Goal: Task Accomplishment & Management: Use online tool/utility

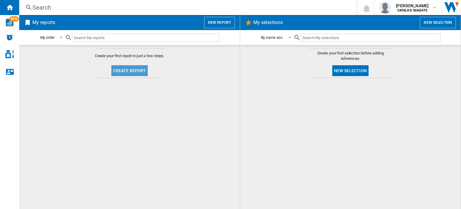
click at [125, 72] on button "Create report" at bounding box center [129, 70] width 37 height 11
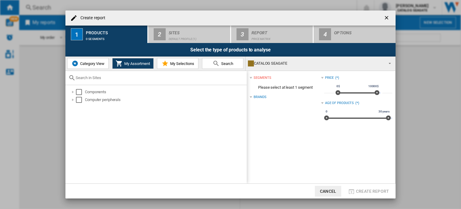
click at [98, 64] on span "Category View" at bounding box center [92, 63] width 26 height 5
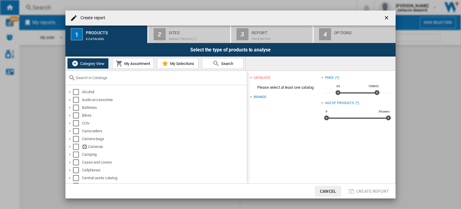
click at [219, 65] on md-icon at bounding box center [215, 63] width 7 height 7
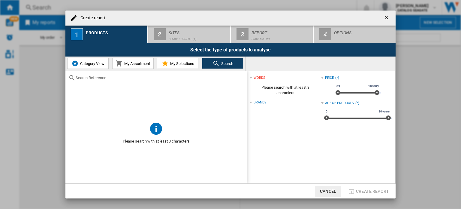
click at [101, 78] on input "text" at bounding box center [160, 77] width 168 height 5
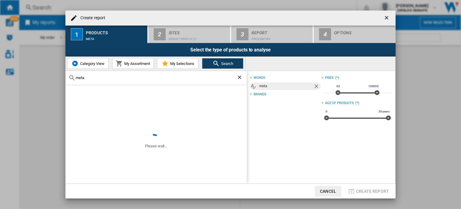
type input "meta"
click at [314, 86] on ng-md-icon "Remove" at bounding box center [316, 86] width 7 height 7
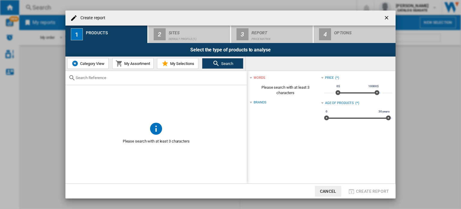
click at [254, 101] on div "Brands" at bounding box center [260, 102] width 13 height 5
click at [251, 101] on div at bounding box center [251, 102] width 2 height 2
click at [275, 99] on div "Brands" at bounding box center [285, 102] width 71 height 8
click at [140, 73] on div at bounding box center [155, 78] width 181 height 14
click at [135, 76] on input "text" at bounding box center [160, 77] width 168 height 5
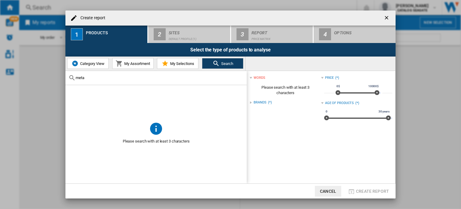
type input "meta"
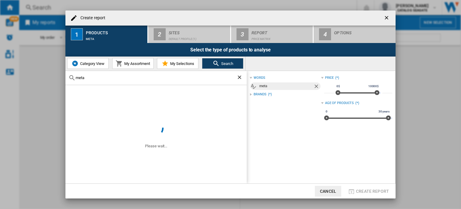
click at [93, 63] on span "Category View" at bounding box center [92, 63] width 26 height 5
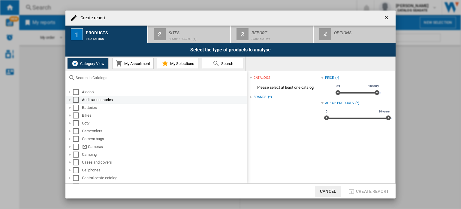
click at [75, 99] on div "Select" at bounding box center [76, 100] width 6 height 6
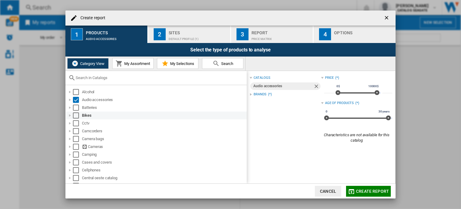
scroll to position [30, 0]
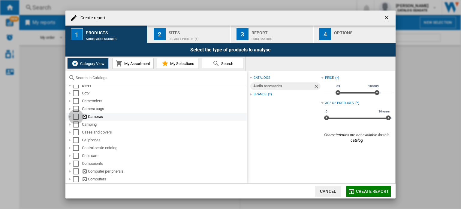
click at [73, 116] on div "Select" at bounding box center [76, 116] width 6 height 6
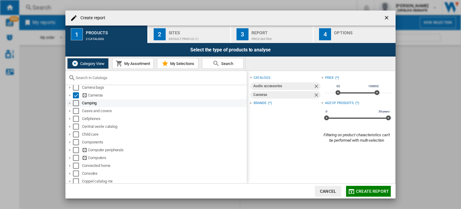
scroll to position [60, 0]
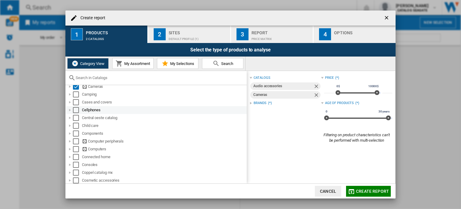
click at [78, 108] on div "Select" at bounding box center [76, 110] width 6 height 6
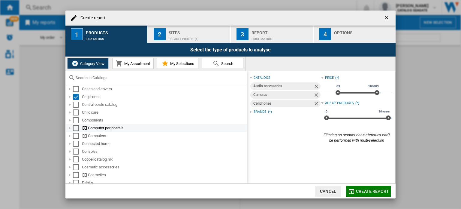
scroll to position [90, 0]
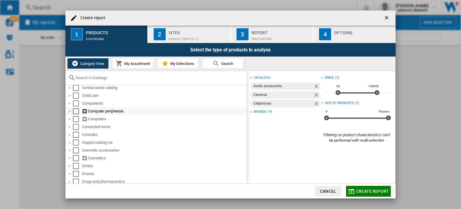
click at [76, 112] on div "Select" at bounding box center [76, 111] width 6 height 6
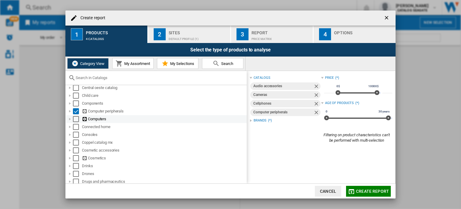
click at [75, 117] on div "Select" at bounding box center [76, 119] width 6 height 6
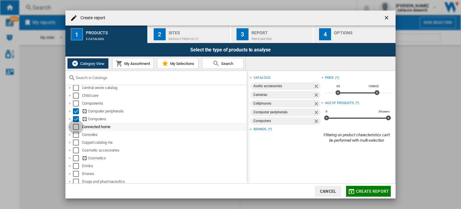
click at [76, 127] on div "Select" at bounding box center [76, 127] width 6 height 6
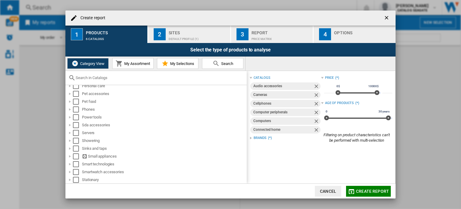
scroll to position [420, 0]
click at [76, 155] on div "Select" at bounding box center [76, 155] width 6 height 6
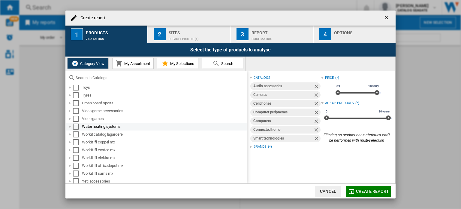
scroll to position [521, 0]
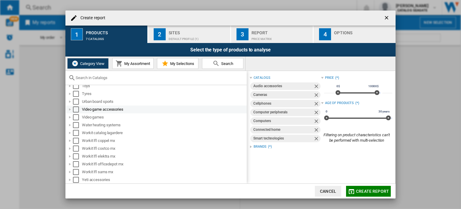
click at [74, 110] on div "Select" at bounding box center [76, 109] width 6 height 6
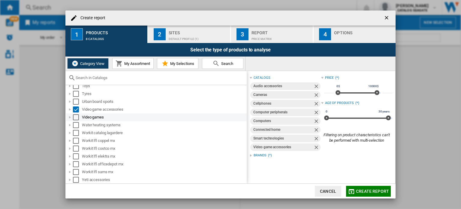
click at [74, 115] on div "Select" at bounding box center [76, 117] width 6 height 6
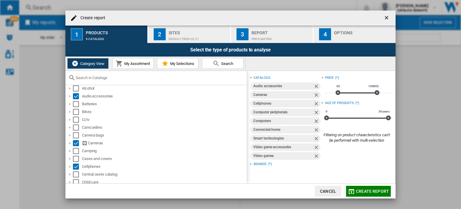
scroll to position [0, 0]
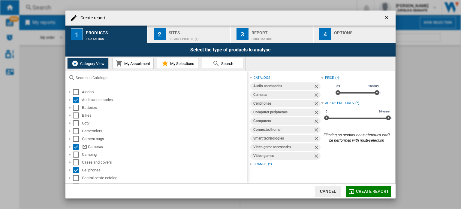
click at [131, 65] on span "My Assortment" at bounding box center [136, 63] width 27 height 5
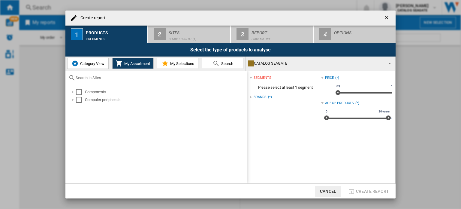
click at [182, 63] on span "My Selections" at bounding box center [182, 63] width 26 height 5
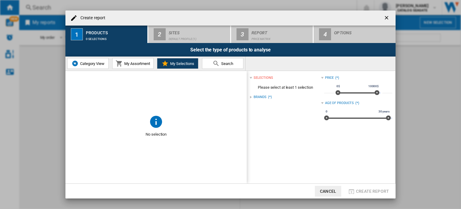
click at [213, 63] on md-icon at bounding box center [215, 63] width 7 height 7
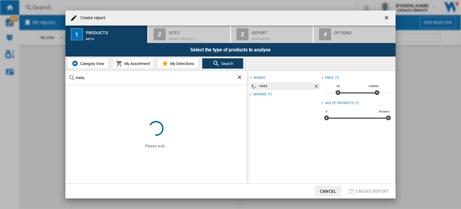
click at [149, 79] on input "meta" at bounding box center [156, 77] width 161 height 5
click at [95, 79] on input "meta" at bounding box center [156, 77] width 161 height 5
type input "meta quest"
click at [84, 64] on span "Category View" at bounding box center [92, 63] width 26 height 5
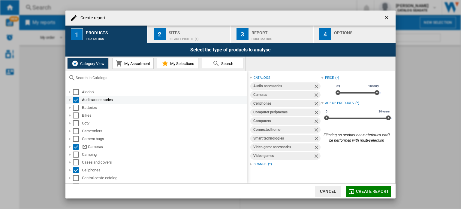
click at [75, 99] on div "Select" at bounding box center [76, 100] width 6 height 6
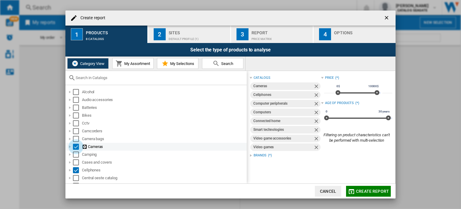
click at [74, 147] on div "Select" at bounding box center [76, 146] width 6 height 6
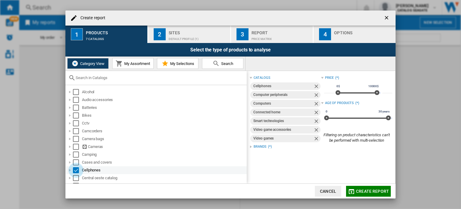
click at [75, 172] on div "Select" at bounding box center [76, 170] width 6 height 6
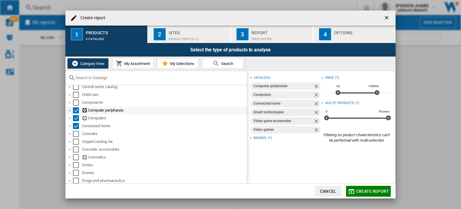
scroll to position [90, 0]
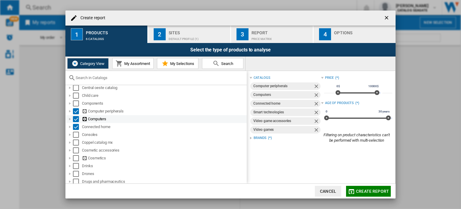
click at [76, 119] on div "Select" at bounding box center [76, 119] width 6 height 6
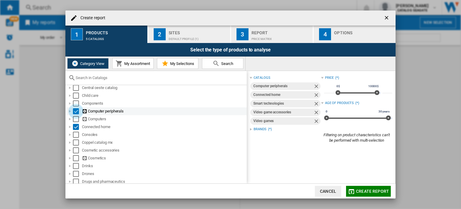
click at [76, 113] on div "Select" at bounding box center [76, 111] width 6 height 6
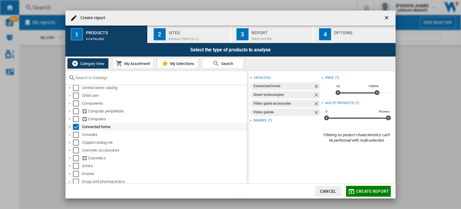
click at [75, 124] on div "Select" at bounding box center [76, 127] width 6 height 6
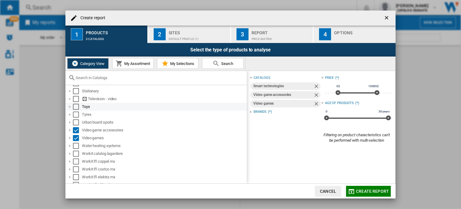
scroll to position [521, 0]
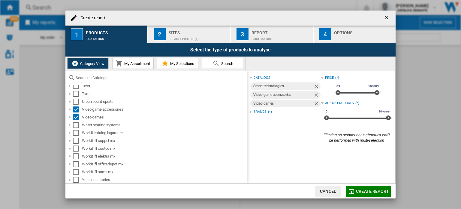
click at [217, 59] on button "Search" at bounding box center [222, 63] width 41 height 11
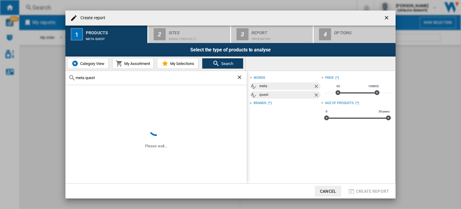
click at [92, 65] on span "Category View" at bounding box center [92, 63] width 26 height 5
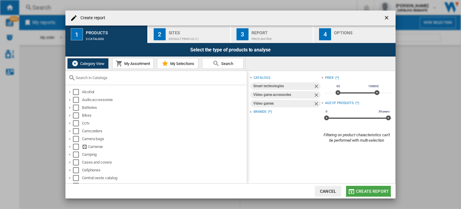
click at [365, 189] on span "Create report" at bounding box center [372, 190] width 33 height 5
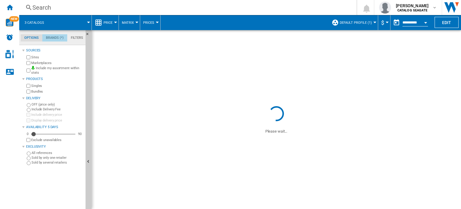
click at [56, 37] on md-tab-item "Brands (*)" at bounding box center [54, 37] width 25 height 7
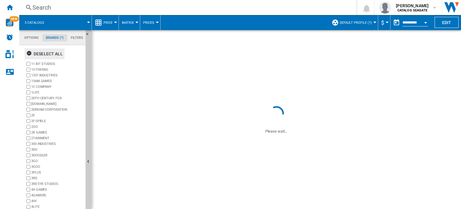
click at [29, 54] on ng-md-icon "button" at bounding box center [29, 53] width 7 height 7
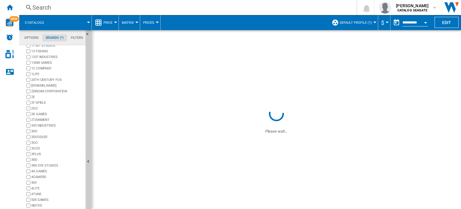
scroll to position [33, 0]
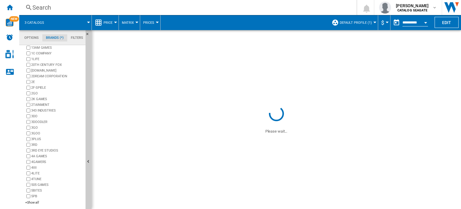
click at [30, 199] on div "11 BIT STUDIOS 13 FISHING 1337 INDUSTRIES 13AM GAMES 1C COMPANY 1LIFE 20TH CENT…" at bounding box center [54, 117] width 58 height 178
click at [30, 201] on div "+Show all" at bounding box center [54, 202] width 58 height 5
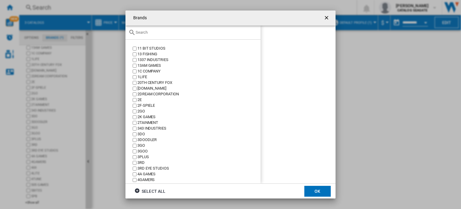
click at [184, 34] on input "text" at bounding box center [197, 32] width 122 height 5
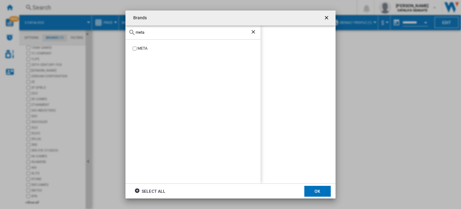
type input "meta"
click at [134, 50] on label "META" at bounding box center [195, 49] width 129 height 6
click at [139, 29] on div "meta" at bounding box center [192, 33] width 135 height 14
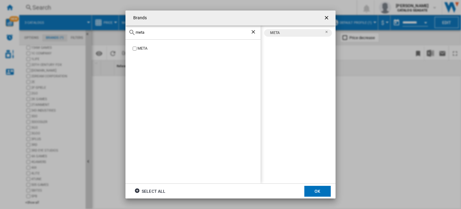
click at [140, 31] on input "meta" at bounding box center [193, 32] width 115 height 5
click at [317, 187] on button "OK" at bounding box center [317, 190] width 26 height 11
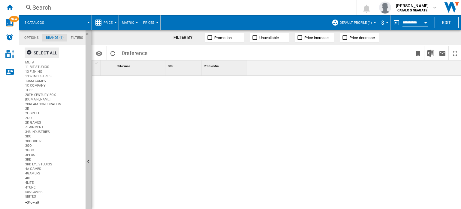
scroll to position [0, 0]
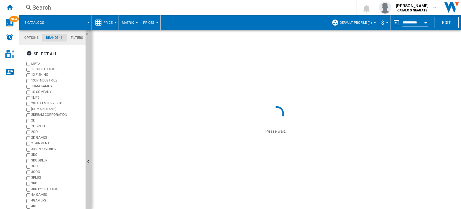
scroll to position [33, 0]
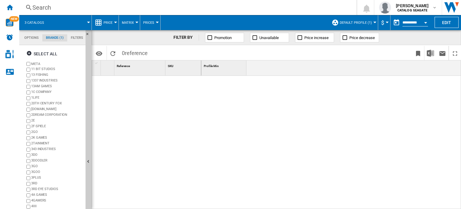
click at [32, 37] on md-tab-item "Options" at bounding box center [32, 37] width 22 height 7
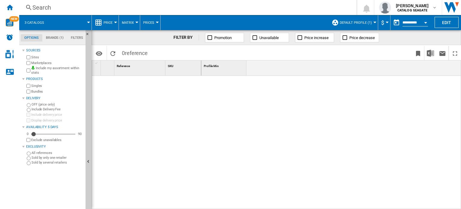
click at [85, 21] on span at bounding box center [71, 22] width 36 height 15
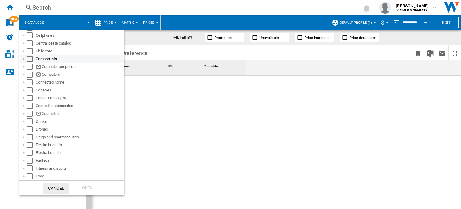
scroll to position [107, 0]
click at [29, 90] on div "Select" at bounding box center [30, 91] width 6 height 6
click at [90, 190] on div "Open" at bounding box center [87, 187] width 26 height 11
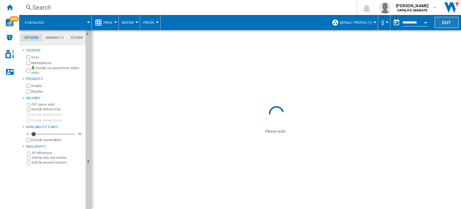
click at [439, 25] on button "Edit" at bounding box center [446, 22] width 24 height 11
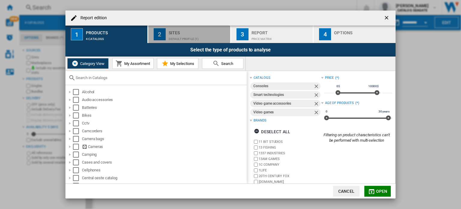
click at [178, 33] on div "Sites" at bounding box center [198, 31] width 59 height 6
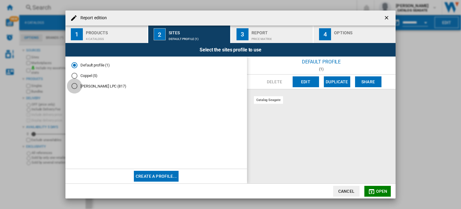
click at [75, 84] on div "Lucas LPC (817)" at bounding box center [74, 86] width 6 height 6
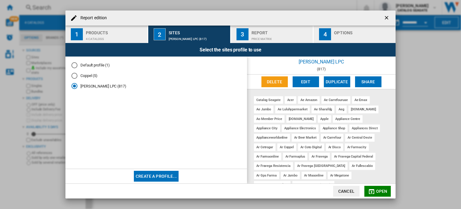
click at [383, 191] on span "Open" at bounding box center [381, 190] width 11 height 5
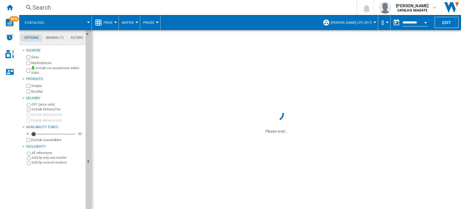
click at [55, 37] on md-tab-item "Brands (*)" at bounding box center [54, 37] width 25 height 7
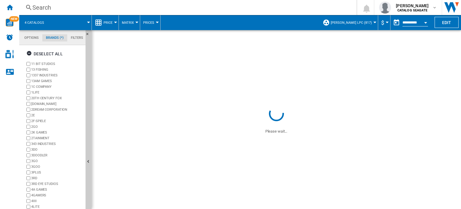
scroll to position [23, 0]
click at [29, 53] on ng-md-icon "button" at bounding box center [29, 53] width 7 height 7
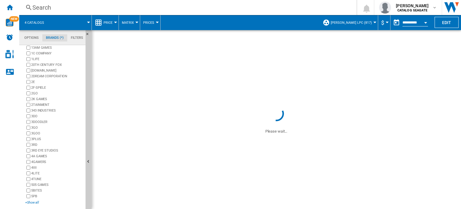
click at [40, 203] on div "+Show all" at bounding box center [54, 202] width 58 height 5
